Goal: Use online tool/utility: Utilize a website feature to perform a specific function

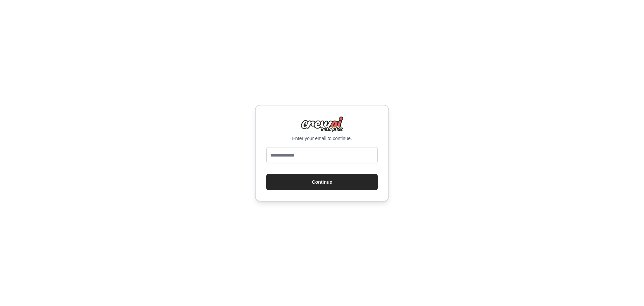
type input "**********"
click at [325, 181] on button "Continue" at bounding box center [321, 182] width 111 height 16
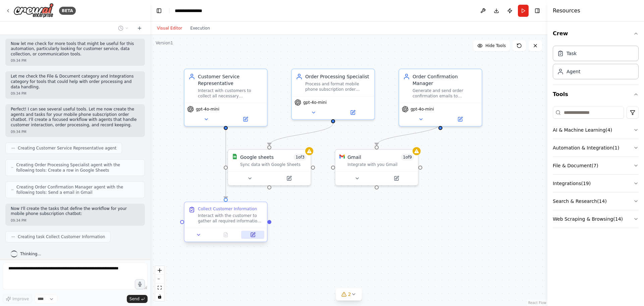
scroll to position [113, 0]
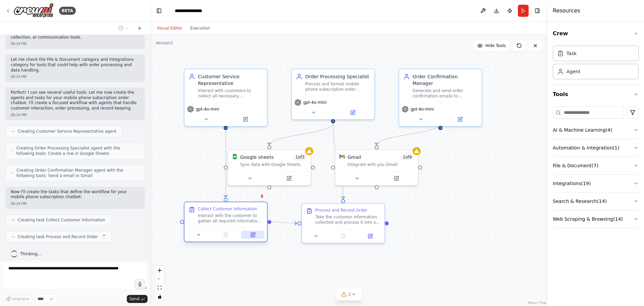
click at [254, 237] on icon at bounding box center [253, 235] width 4 height 4
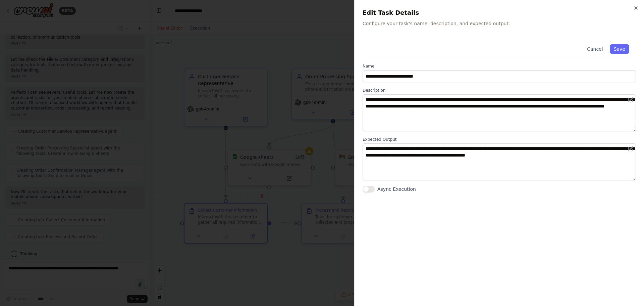
click at [632, 9] on h2 "Edit Task Details" at bounding box center [499, 12] width 273 height 9
drag, startPoint x: 637, startPoint y: 8, endPoint x: 632, endPoint y: 12, distance: 7.1
click at [636, 9] on icon "button" at bounding box center [636, 7] width 5 height 5
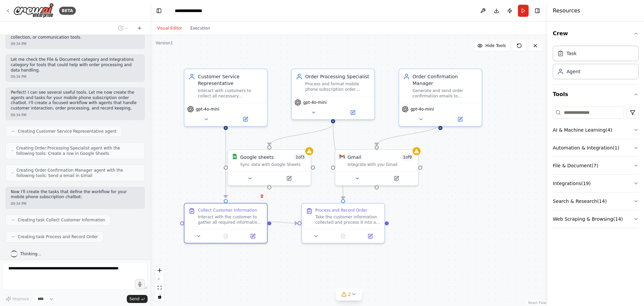
scroll to position [130, 0]
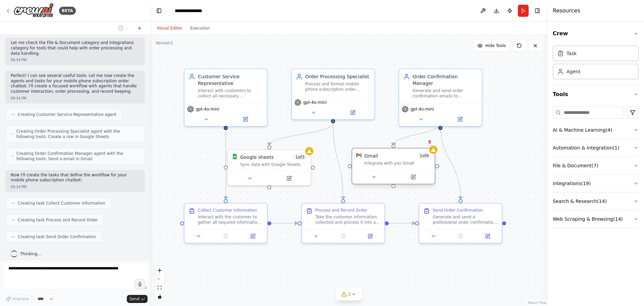
drag, startPoint x: 395, startPoint y: 154, endPoint x: 413, endPoint y: 154, distance: 18.8
click at [413, 154] on div "Gmail 1 of 9" at bounding box center [397, 155] width 66 height 7
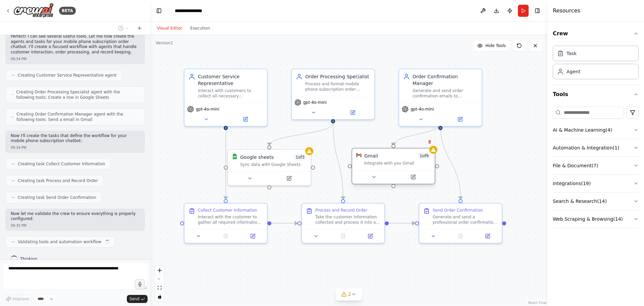
scroll to position [174, 0]
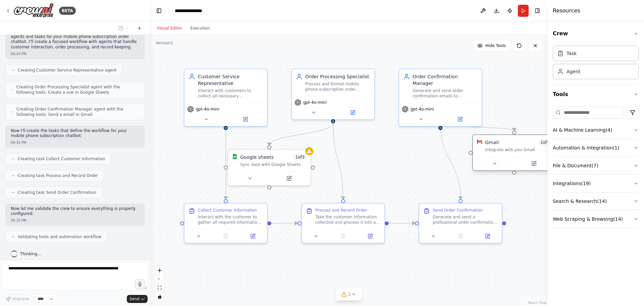
drag, startPoint x: 409, startPoint y: 154, endPoint x: 528, endPoint y: 141, distance: 119.5
click at [528, 141] on div "Gmail 1 of 9" at bounding box center [518, 142] width 66 height 7
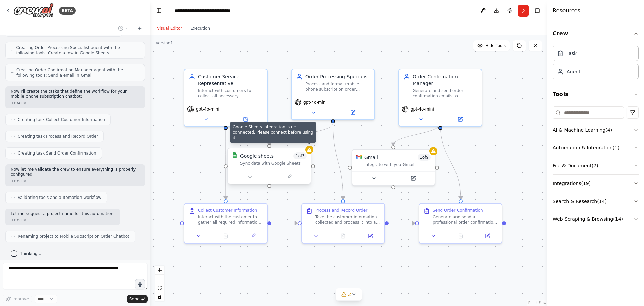
click at [310, 151] on icon at bounding box center [309, 150] width 4 height 4
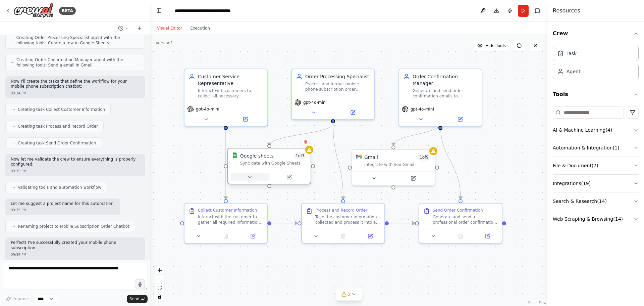
click at [250, 178] on icon at bounding box center [250, 176] width 3 height 1
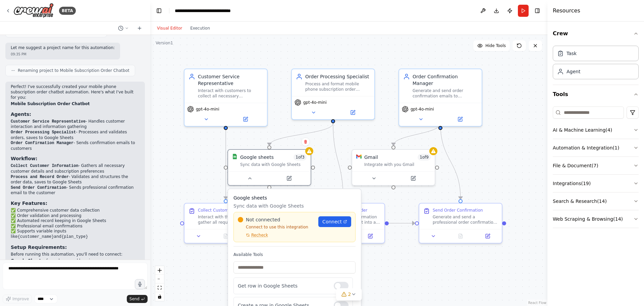
scroll to position [412, 0]
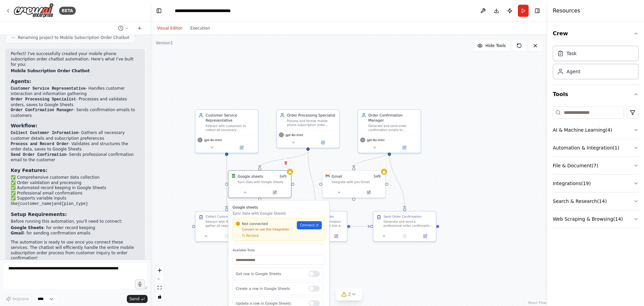
click at [484, 263] on div ".deletable-edge-delete-btn { width: 20px; height: 20px; border: 0px solid #ffff…" at bounding box center [348, 170] width 397 height 271
click at [209, 235] on button at bounding box center [206, 235] width 17 height 6
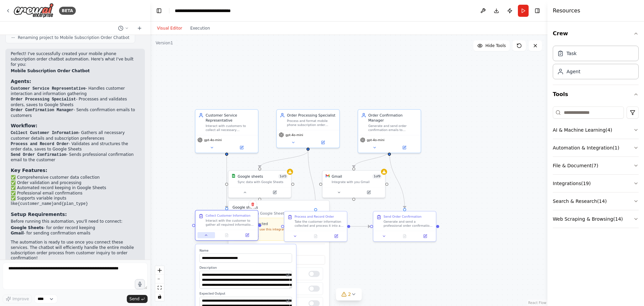
click at [209, 235] on button at bounding box center [206, 235] width 17 height 6
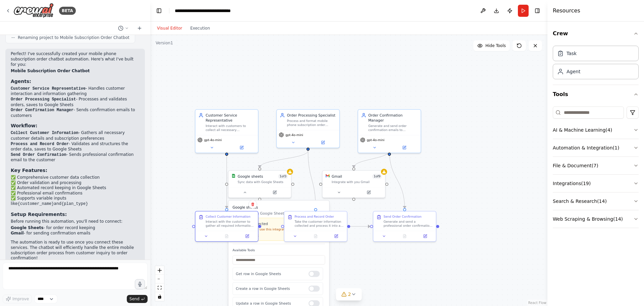
click at [303, 206] on h3 "Google sheets" at bounding box center [279, 206] width 93 height 5
click at [247, 192] on icon at bounding box center [245, 191] width 4 height 4
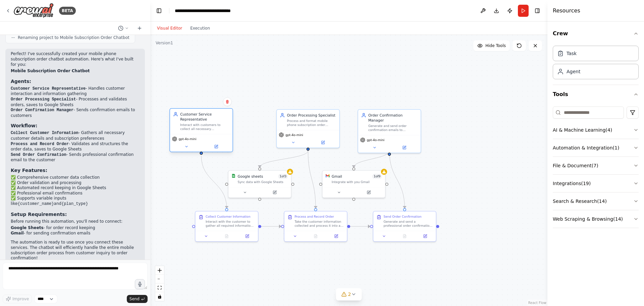
drag, startPoint x: 228, startPoint y: 116, endPoint x: 203, endPoint y: 116, distance: 24.8
click at [203, 116] on div "Customer Service Representative" at bounding box center [204, 117] width 49 height 10
click at [189, 146] on icon at bounding box center [188, 147] width 4 height 4
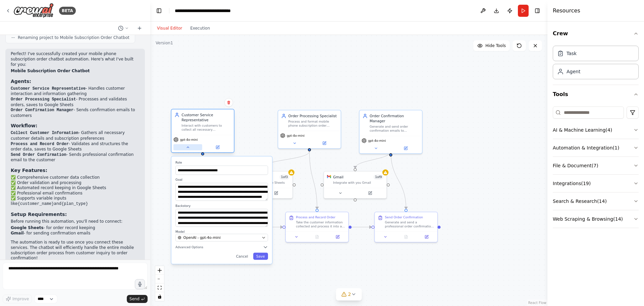
click at [191, 145] on button at bounding box center [187, 147] width 29 height 6
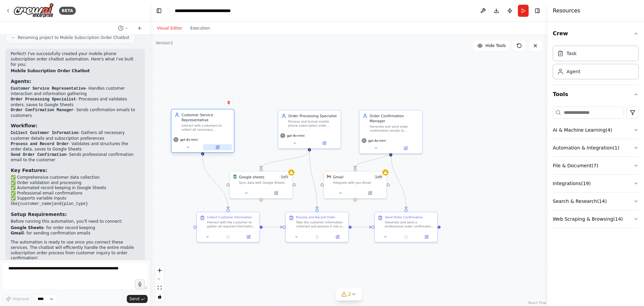
click at [217, 147] on icon at bounding box center [218, 146] width 2 height 2
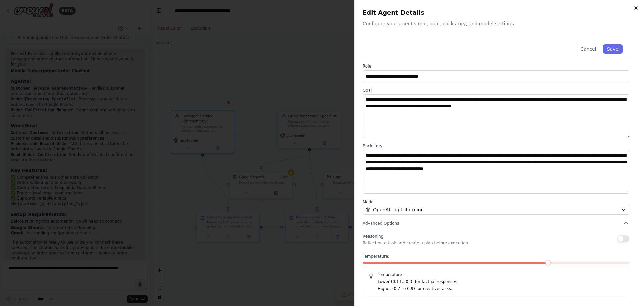
click at [634, 8] on icon "button" at bounding box center [636, 7] width 5 height 5
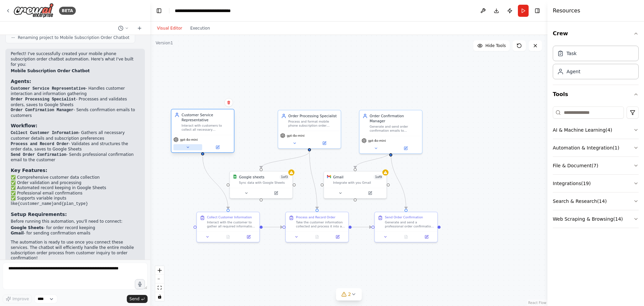
click at [190, 149] on button at bounding box center [187, 147] width 29 height 6
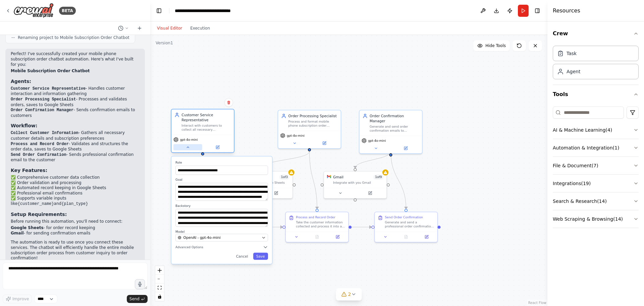
click at [190, 149] on button at bounding box center [187, 147] width 29 height 6
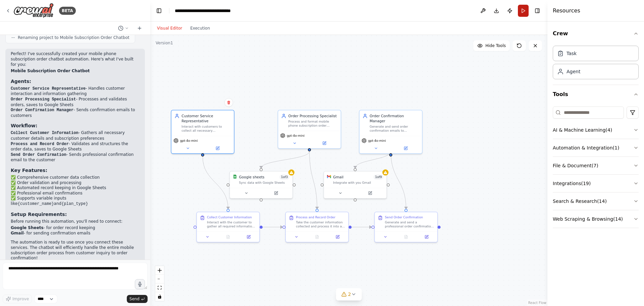
click at [524, 10] on button "Run" at bounding box center [523, 11] width 11 height 12
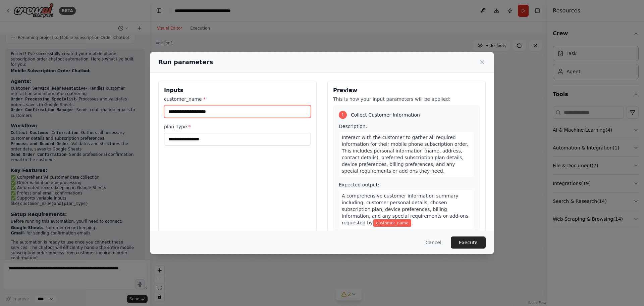
click at [226, 114] on input "customer_name *" at bounding box center [237, 111] width 147 height 13
click at [482, 59] on icon at bounding box center [482, 62] width 7 height 7
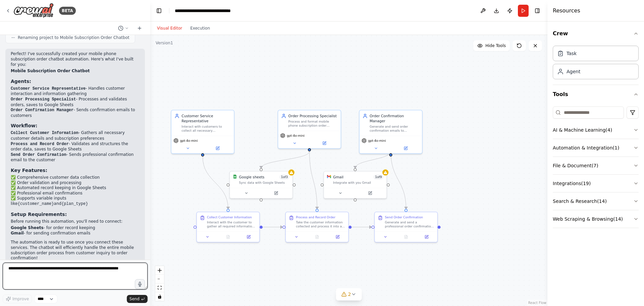
click at [49, 265] on textarea at bounding box center [75, 275] width 145 height 27
type textarea "**********"
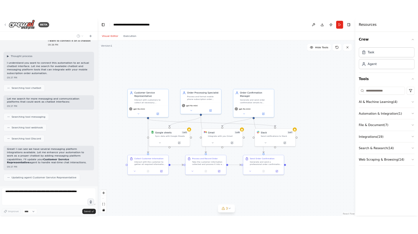
scroll to position [696, 0]
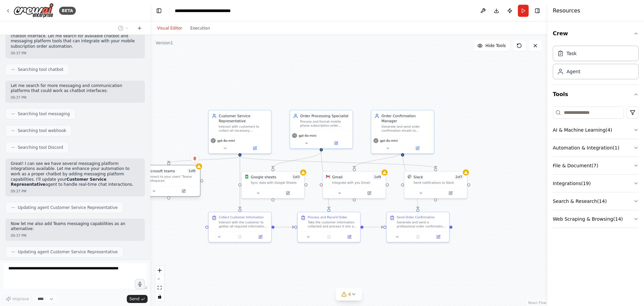
drag, startPoint x: 520, startPoint y: 176, endPoint x: 182, endPoint y: 168, distance: 337.7
click at [182, 168] on div "Microsoft teams 1 of 6" at bounding box center [172, 170] width 50 height 5
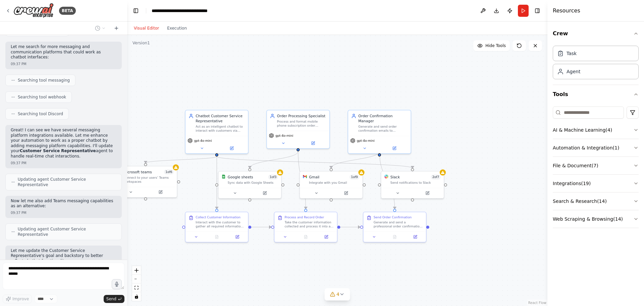
scroll to position [803, 0]
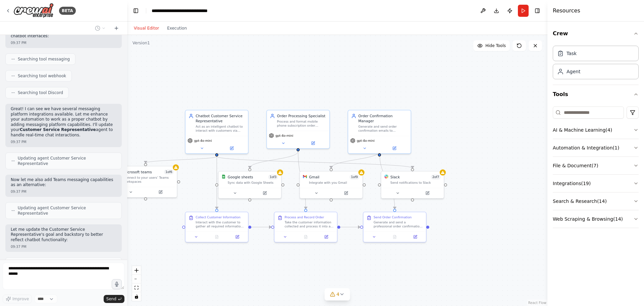
drag, startPoint x: 149, startPoint y: 244, endPoint x: 131, endPoint y: 236, distance: 19.2
click at [126, 244] on div "BETA I want to build a chatbot that would create order request for a mobile pho…" at bounding box center [322, 153] width 644 height 306
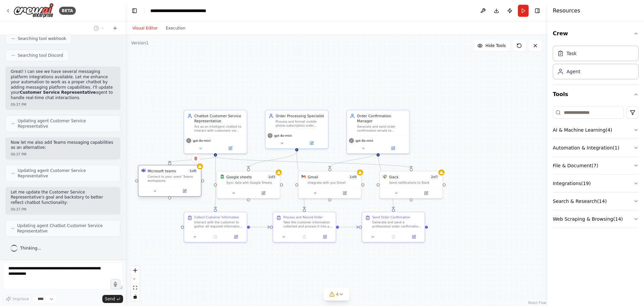
drag, startPoint x: 158, startPoint y: 169, endPoint x: 184, endPoint y: 170, distance: 26.2
click at [184, 170] on div "Microsoft teams 1 of 6" at bounding box center [173, 170] width 50 height 5
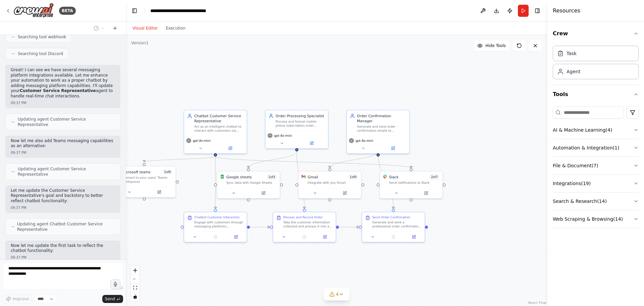
scroll to position [848, 0]
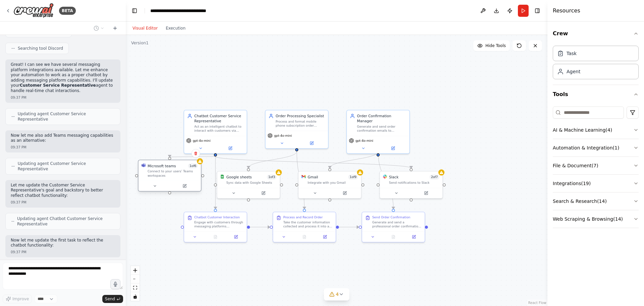
drag, startPoint x: 149, startPoint y: 173, endPoint x: 176, endPoint y: 168, distance: 27.3
click at [176, 168] on div "Microsoft teams 1 of 6" at bounding box center [173, 165] width 50 height 5
click at [155, 187] on icon at bounding box center [155, 186] width 4 height 4
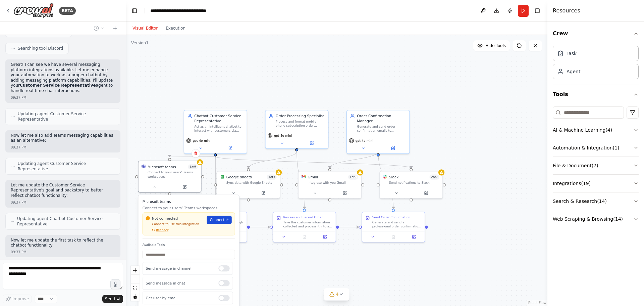
click at [216, 218] on span "Connect" at bounding box center [217, 219] width 15 height 5
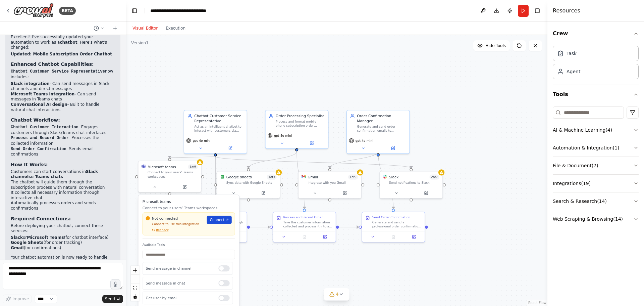
scroll to position [1184, 0]
click at [488, 23] on div "Visual Editor Execution" at bounding box center [337, 27] width 422 height 13
click at [496, 9] on button "Download" at bounding box center [496, 11] width 11 height 12
click at [524, 12] on button "Run" at bounding box center [523, 11] width 11 height 12
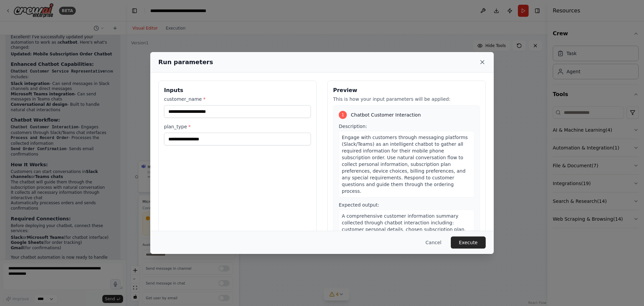
click at [484, 59] on icon at bounding box center [482, 62] width 7 height 7
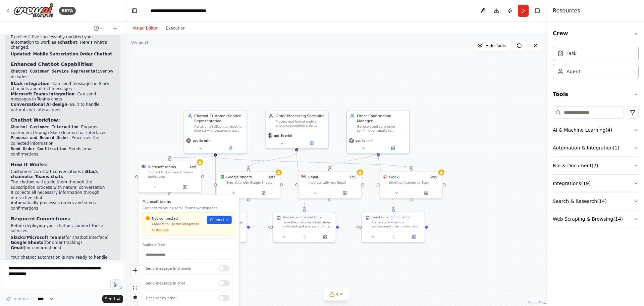
scroll to position [1201, 0]
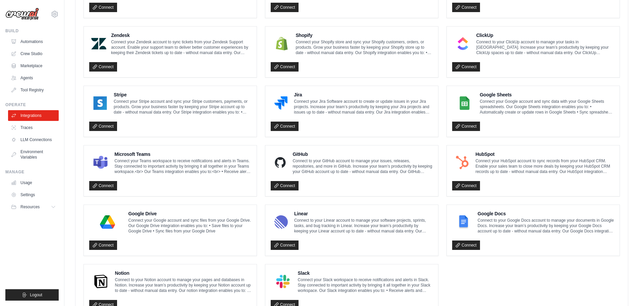
scroll to position [326, 0]
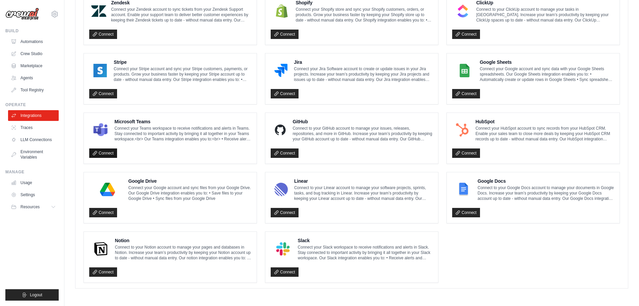
click at [106, 154] on link "Connect" at bounding box center [103, 152] width 28 height 9
click at [111, 151] on link "Connect" at bounding box center [103, 152] width 28 height 9
click at [101, 153] on link "Connect" at bounding box center [103, 152] width 28 height 9
